Goal: Register for event/course

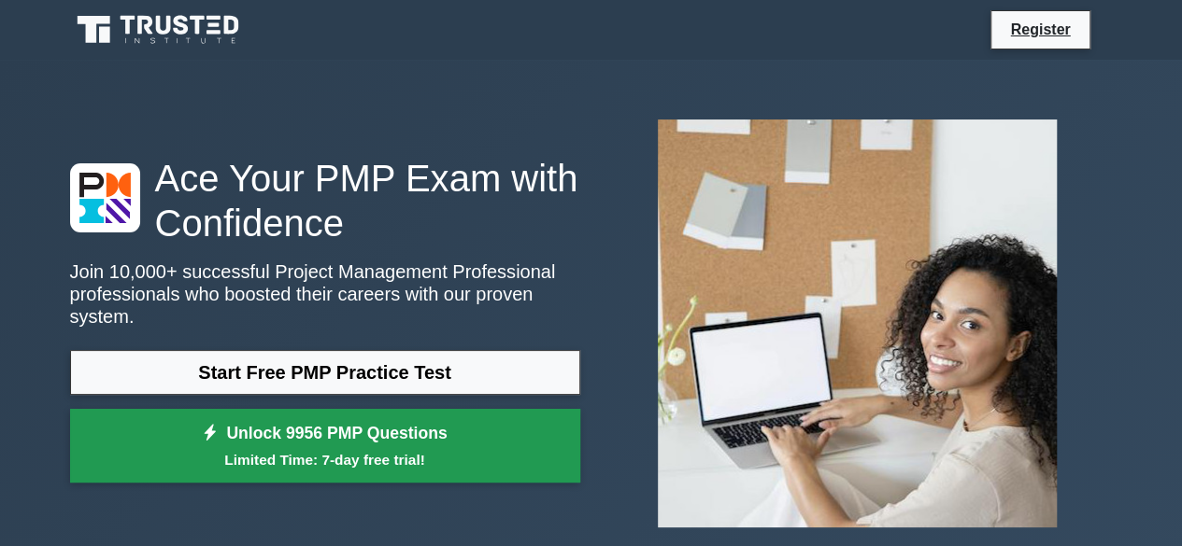
click at [353, 429] on link "Unlock 9956 PMP Questions Limited Time: 7-day free trial!" at bounding box center [325, 446] width 510 height 75
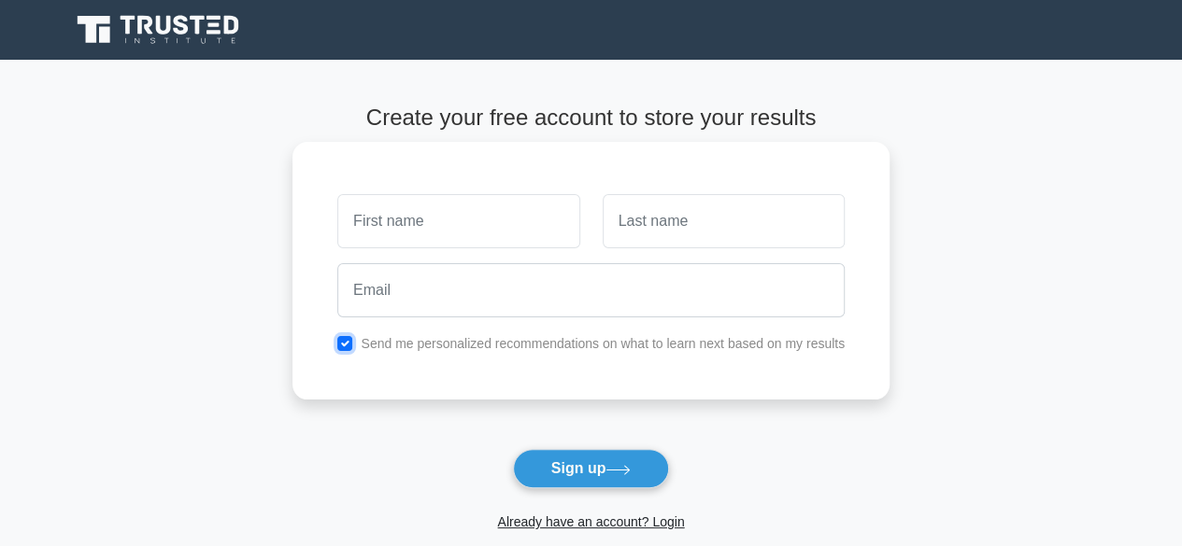
click at [347, 337] on input "checkbox" at bounding box center [344, 343] width 15 height 15
checkbox input "false"
click at [419, 231] on input "text" at bounding box center [458, 221] width 242 height 54
type input "Vipin"
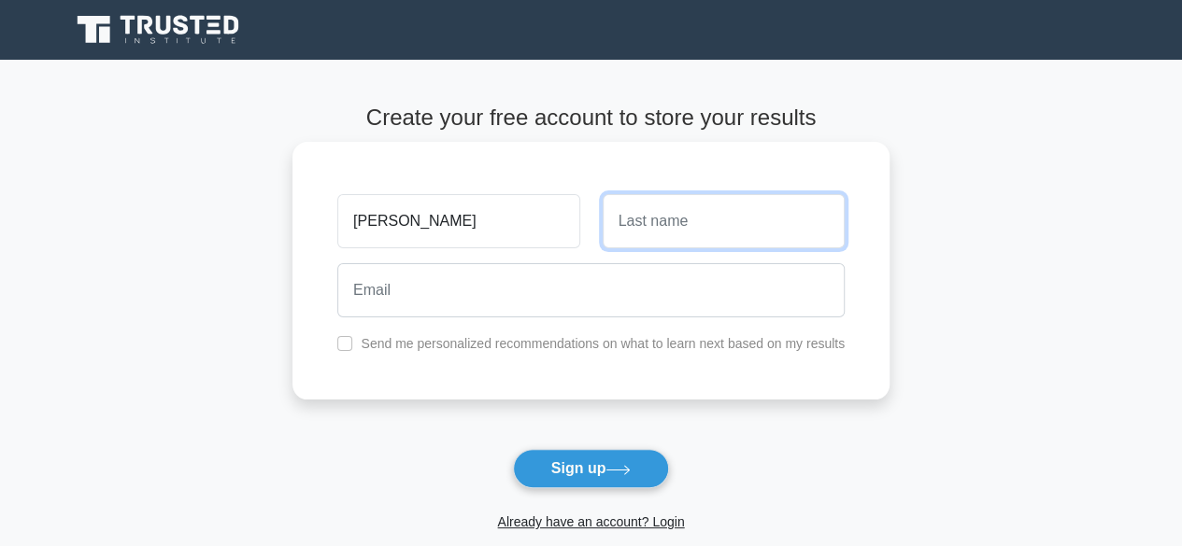
click at [645, 232] on input "text" at bounding box center [723, 221] width 242 height 54
type input "Joshy"
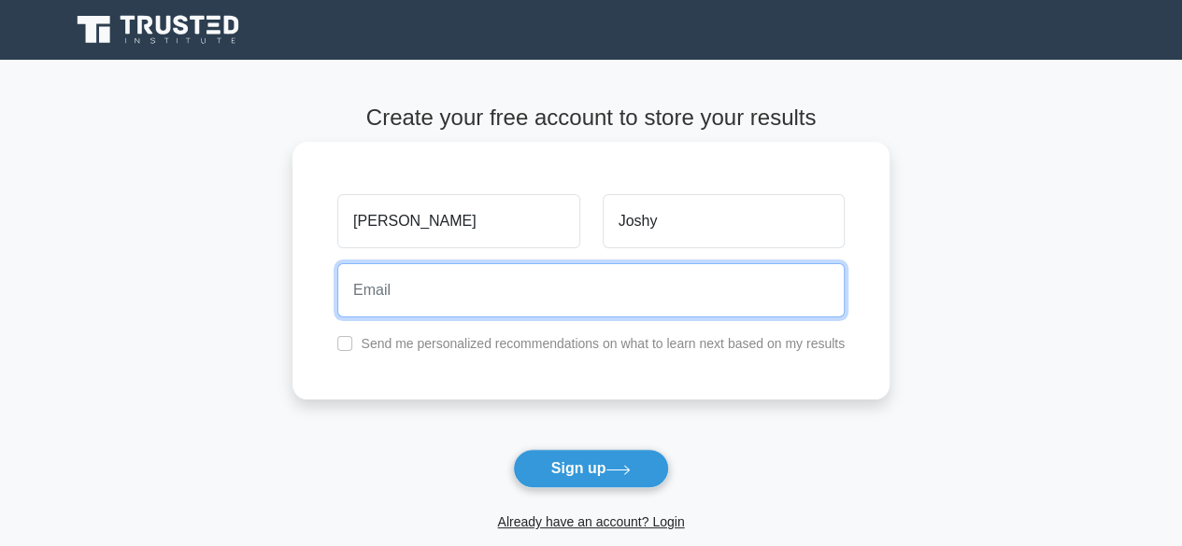
click at [445, 279] on input "email" at bounding box center [590, 290] width 507 height 54
type input "vipinjoshy@gmail.com"
